Goal: Communication & Community: Answer question/provide support

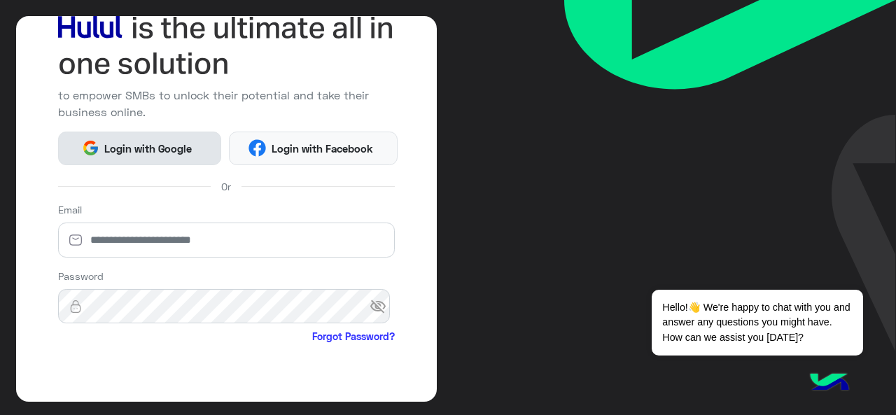
scroll to position [105, 0]
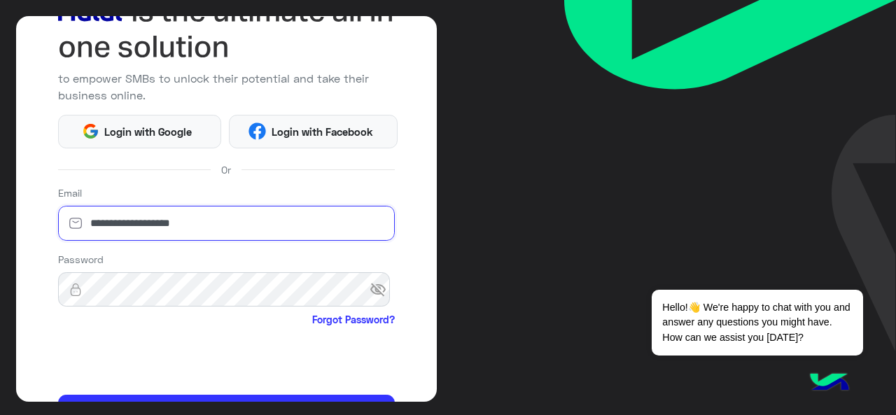
click at [211, 221] on input "**********" at bounding box center [226, 223] width 337 height 35
type input "**********"
click at [370, 283] on span "visibility_off" at bounding box center [382, 289] width 25 height 25
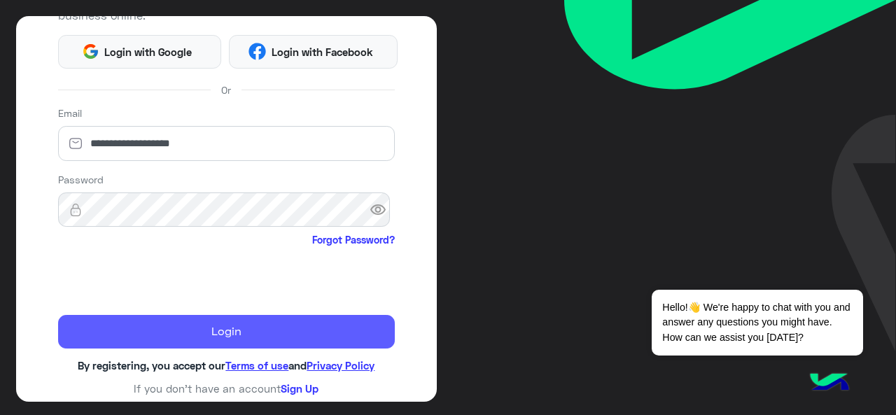
click at [223, 326] on button "Login" at bounding box center [226, 332] width 337 height 34
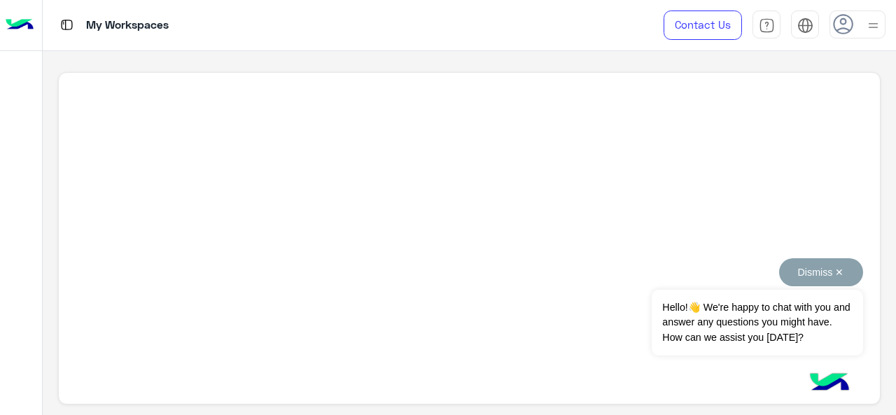
click at [841, 271] on button "Dismiss ✕" at bounding box center [821, 272] width 84 height 28
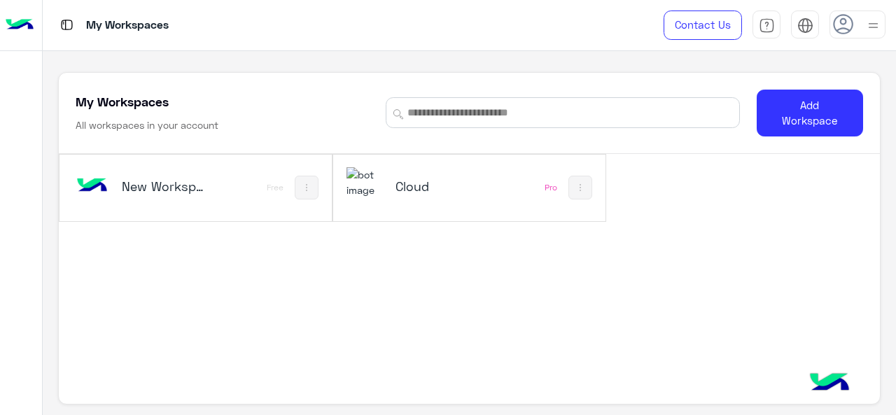
click at [483, 183] on div "Cloud" at bounding box center [421, 187] width 148 height 41
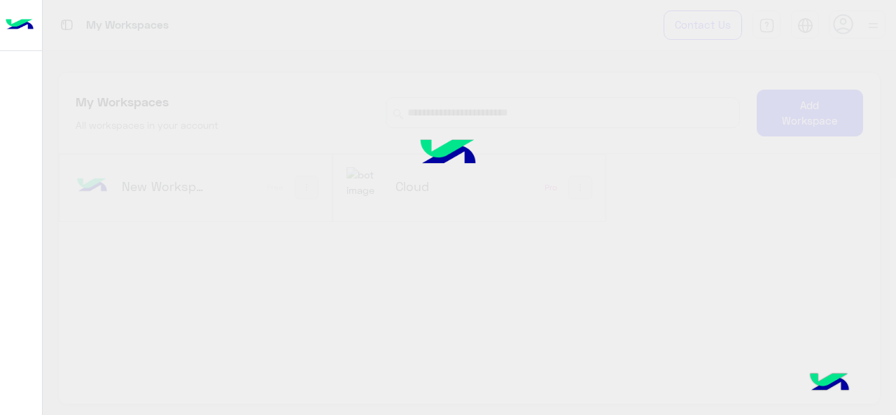
click at [409, 188] on img at bounding box center [448, 154] width 114 height 76
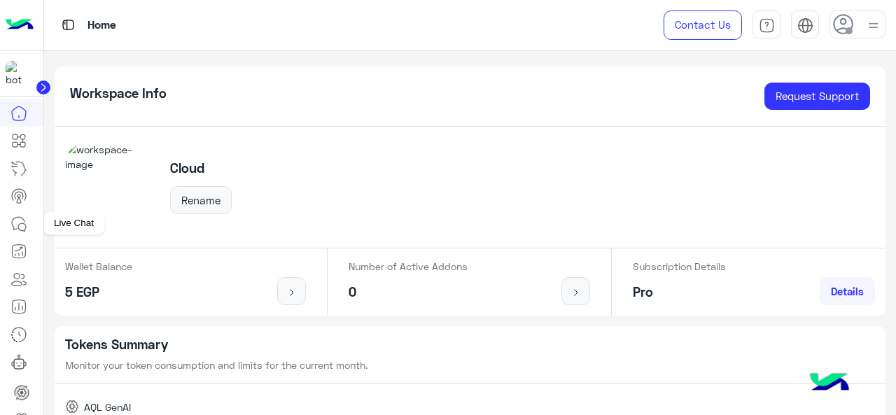
click at [34, 220] on link at bounding box center [19, 224] width 38 height 28
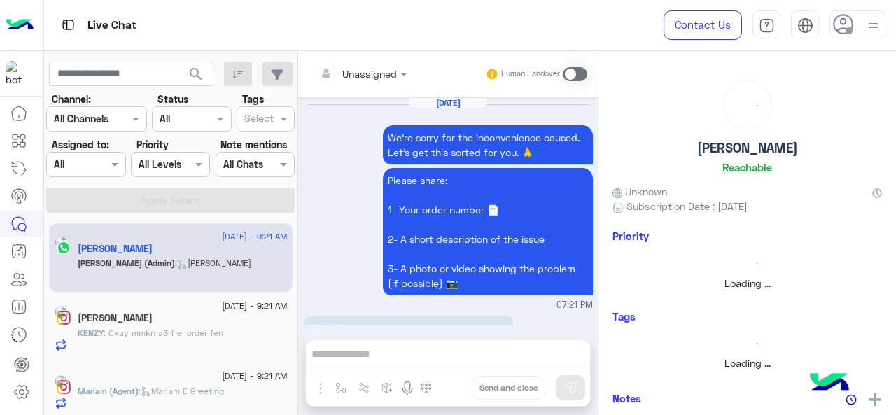
scroll to position [787, 0]
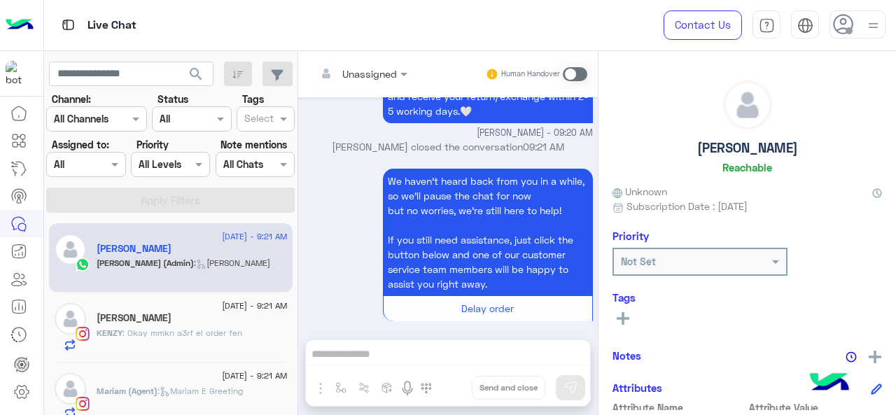
click at [98, 160] on div at bounding box center [86, 164] width 78 height 16
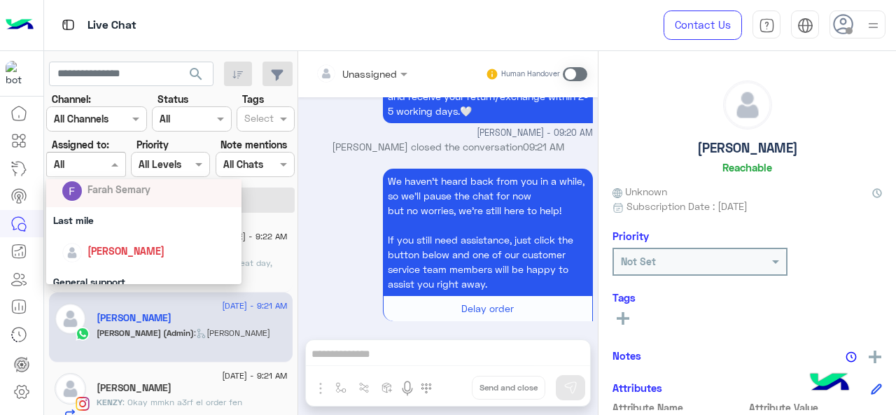
scroll to position [218, 0]
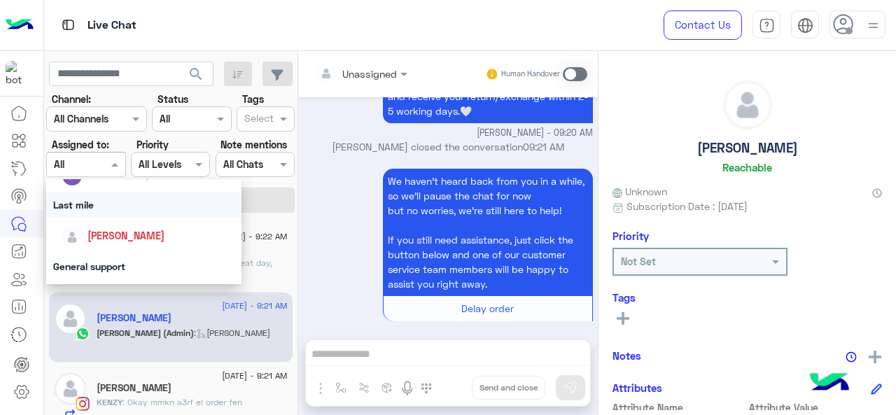
click at [85, 209] on div "Last mile" at bounding box center [144, 205] width 196 height 26
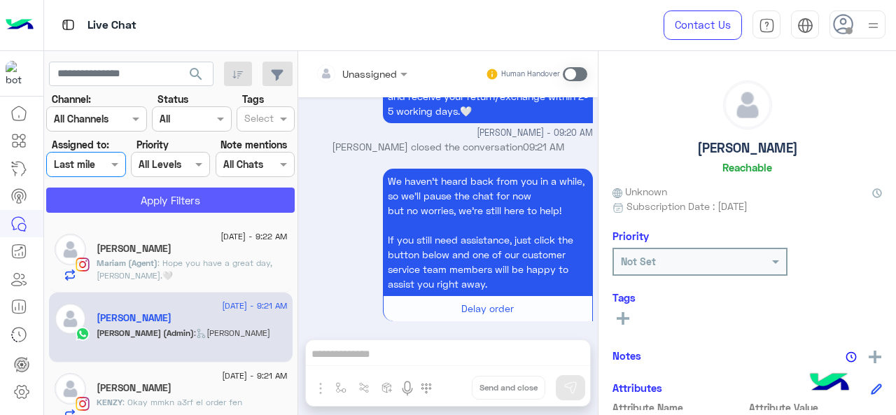
click at [130, 193] on button "Apply Filters" at bounding box center [170, 200] width 249 height 25
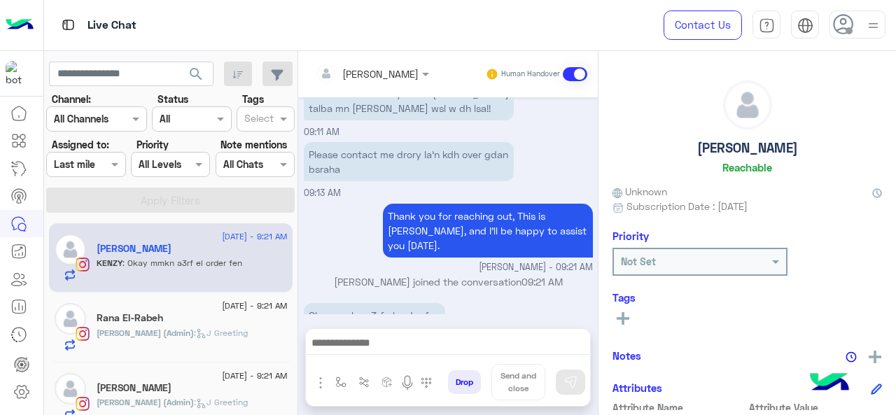
click at [97, 169] on div at bounding box center [86, 164] width 78 height 16
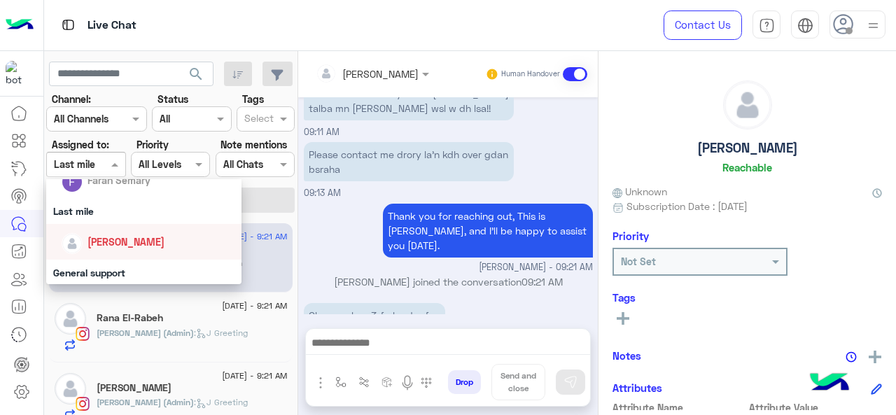
scroll to position [246, 0]
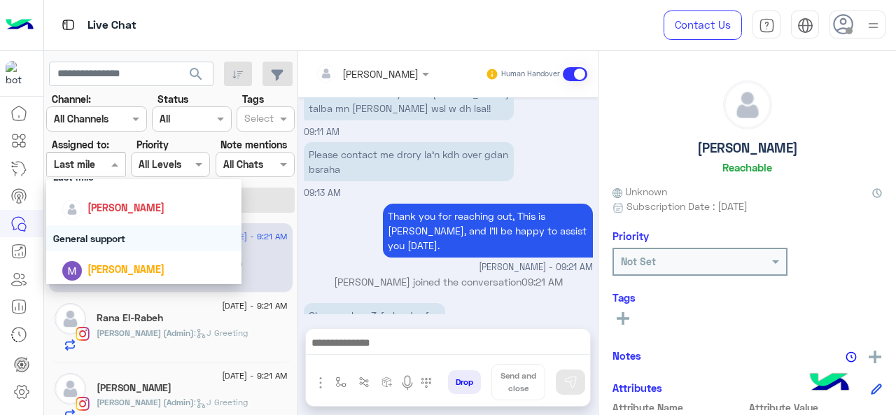
click at [106, 228] on div "General support" at bounding box center [144, 238] width 196 height 26
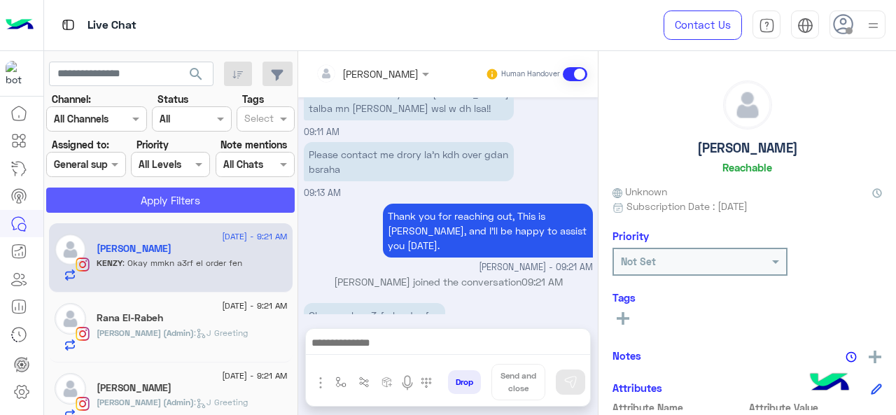
click at [137, 202] on button "Apply Filters" at bounding box center [170, 200] width 249 height 25
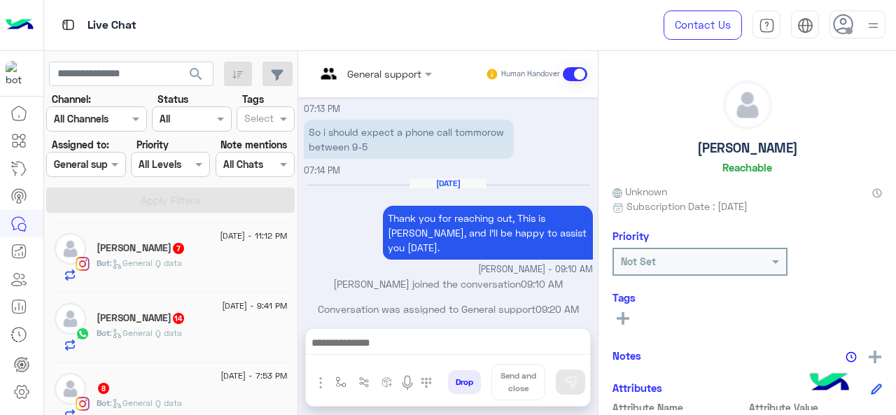
scroll to position [575, 0]
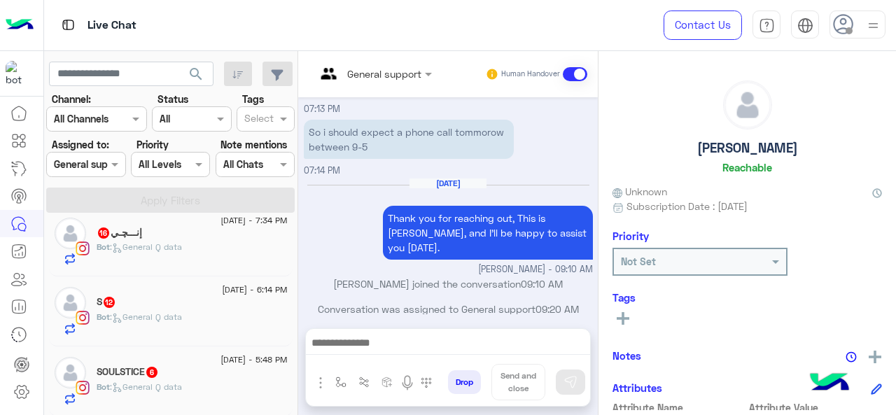
click at [103, 168] on div at bounding box center [86, 164] width 78 height 16
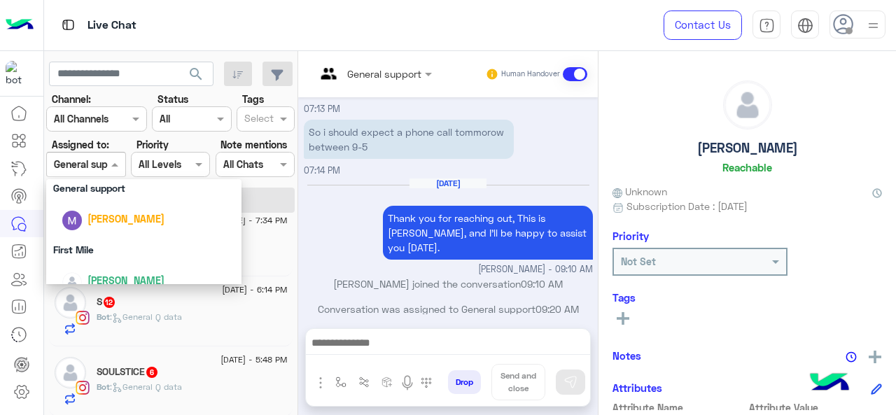
scroll to position [310, 0]
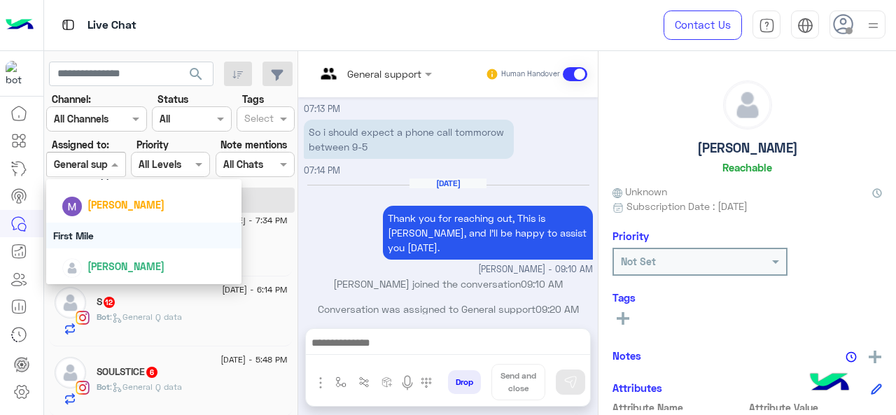
click at [102, 242] on div "First Mile" at bounding box center [144, 236] width 196 height 26
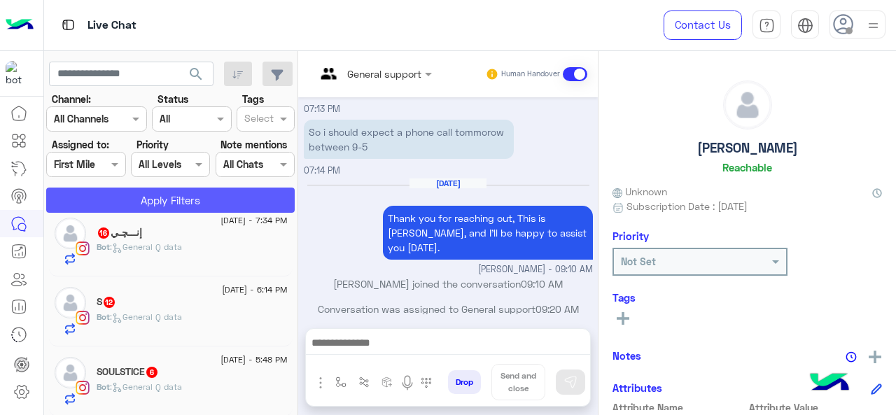
click at [113, 209] on button "Apply Filters" at bounding box center [170, 200] width 249 height 25
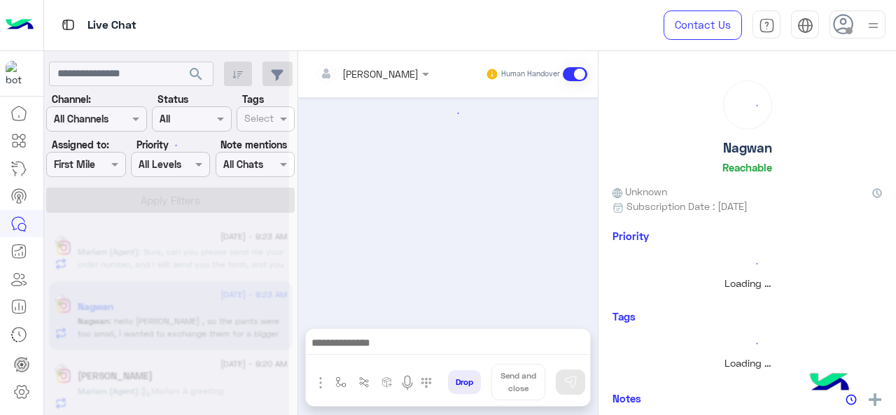
scroll to position [617, 0]
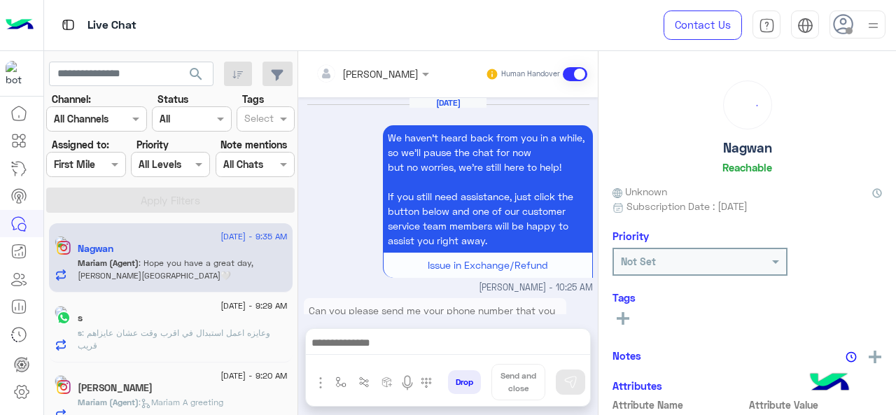
scroll to position [631, 0]
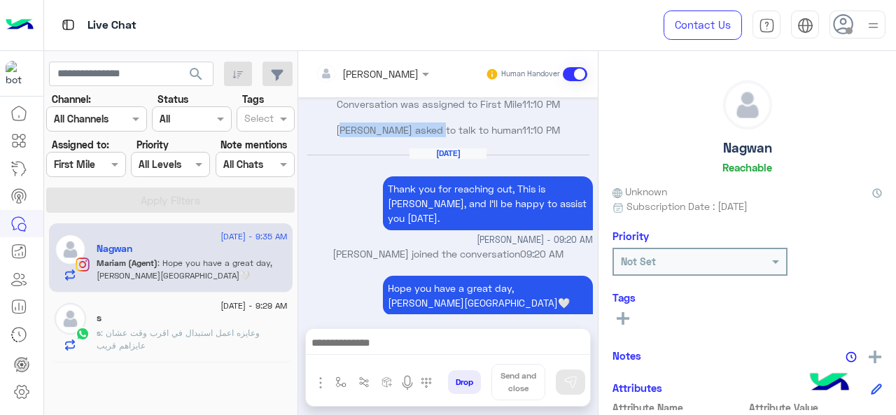
drag, startPoint x: 347, startPoint y: 127, endPoint x: 448, endPoint y: 127, distance: 101.5
click at [448, 127] on p "[PERSON_NAME] asked to talk to human 11:10 PM" at bounding box center [448, 130] width 289 height 15
click at [458, 127] on p "[PERSON_NAME] asked to talk to human 11:10 PM" at bounding box center [448, 130] width 289 height 15
